Goal: Information Seeking & Learning: Learn about a topic

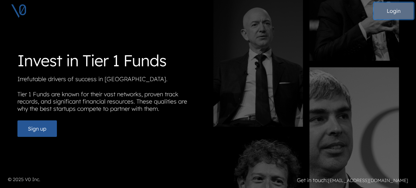
click at [401, 13] on button "Login" at bounding box center [394, 11] width 40 height 16
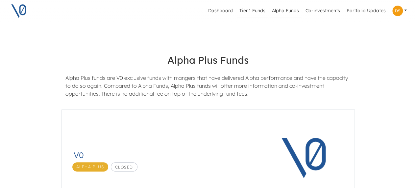
click at [249, 11] on link "Tier 1 Funds" at bounding box center [252, 11] width 31 height 13
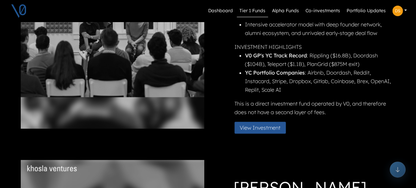
scroll to position [114, 0]
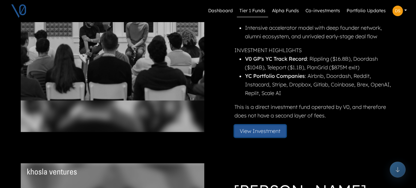
click at [255, 136] on button "View Investment" at bounding box center [260, 131] width 51 height 12
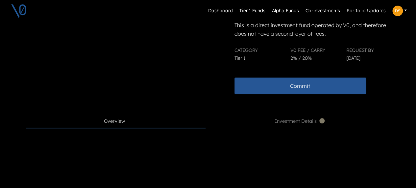
scroll to position [221, 0]
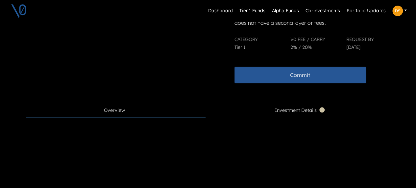
click at [308, 114] on link "Investment Details" at bounding box center [301, 110] width 180 height 13
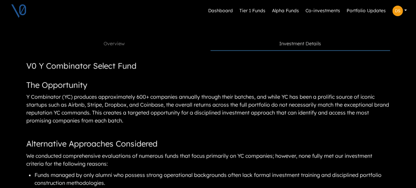
scroll to position [284, 0]
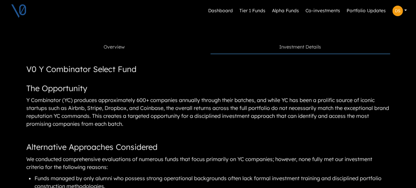
click at [116, 50] on span "Overview" at bounding box center [114, 46] width 21 height 7
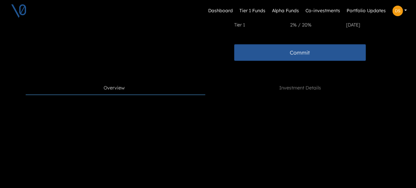
scroll to position [243, 0]
click at [283, 83] on link "Investment Details" at bounding box center [301, 88] width 180 height 13
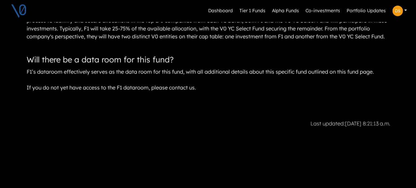
scroll to position [832, 0]
